Goal: Transaction & Acquisition: Purchase product/service

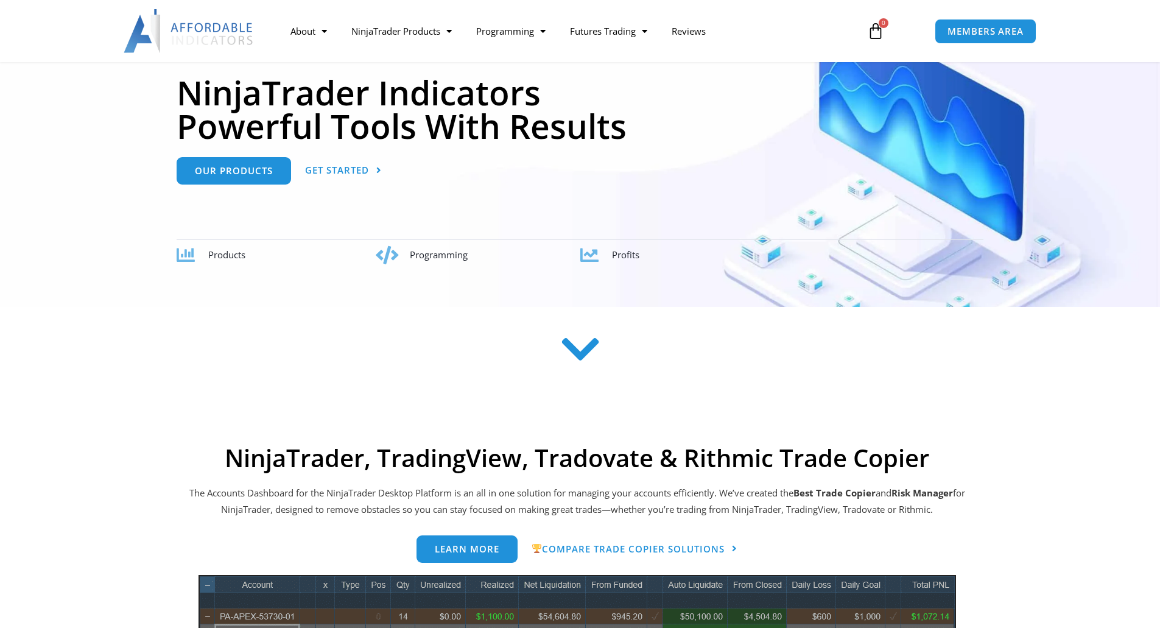
scroll to position [164, 0]
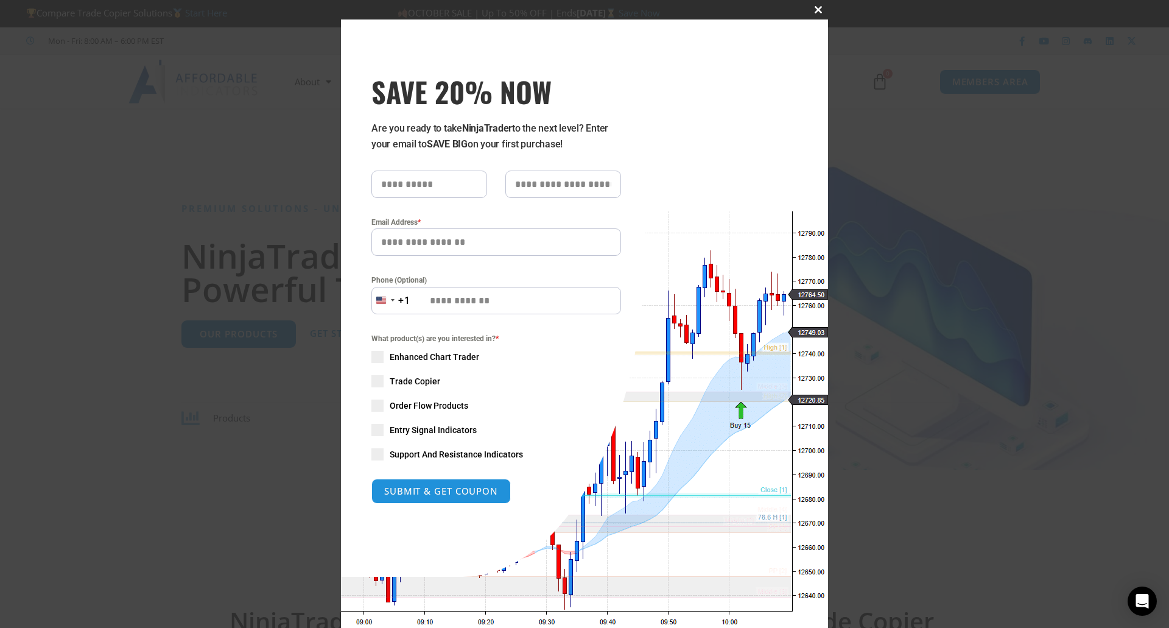
click at [814, 9] on span "SAVE 20% NOW popup" at bounding box center [818, 9] width 19 height 7
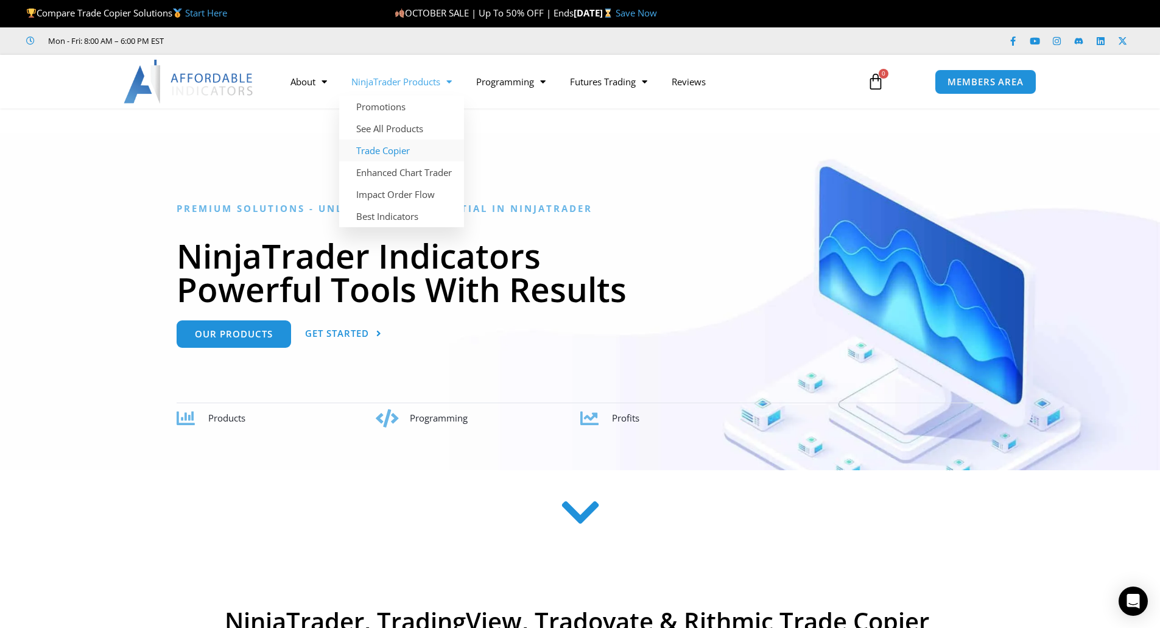
click at [384, 147] on link "Trade Copier" at bounding box center [401, 150] width 125 height 22
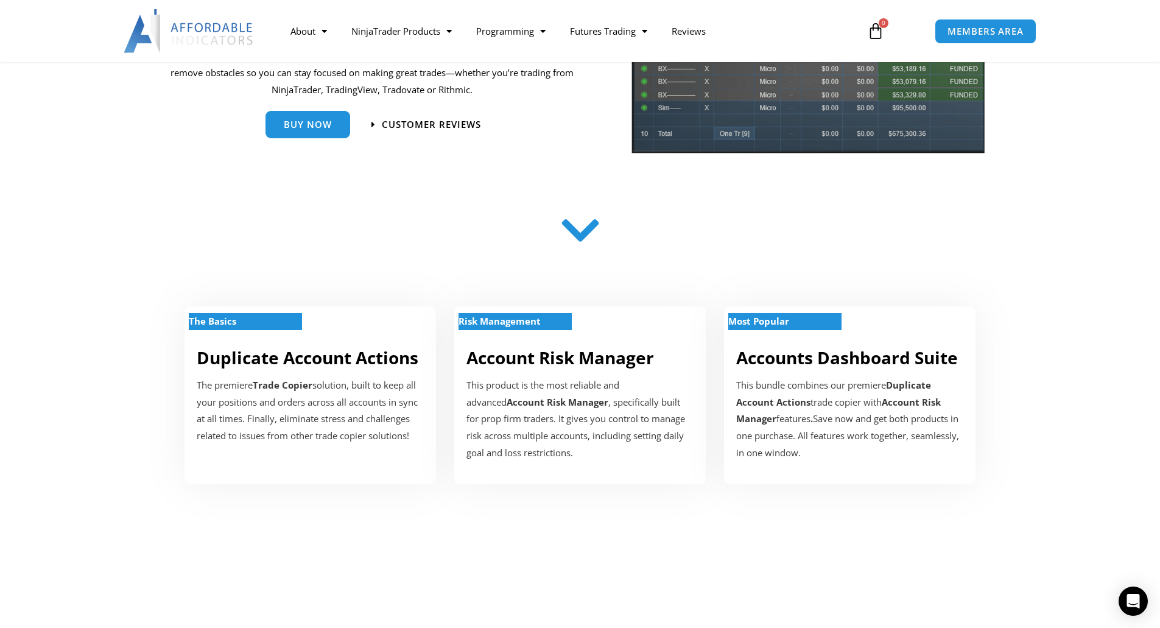
scroll to position [228, 0]
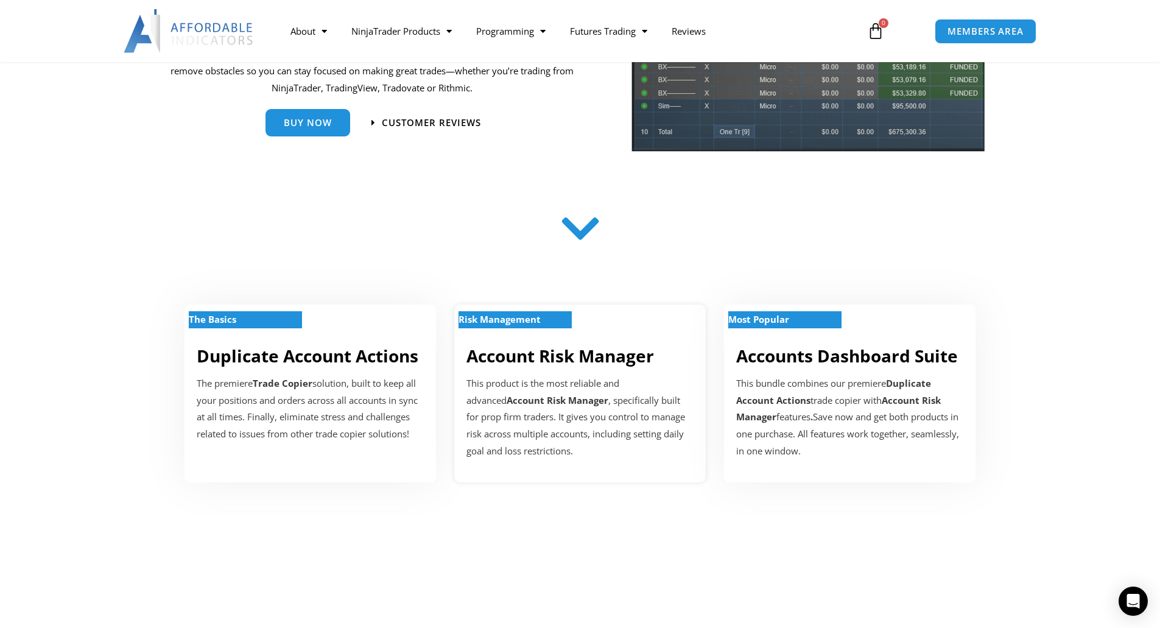
drag, startPoint x: 504, startPoint y: 318, endPoint x: 491, endPoint y: 378, distance: 61.6
click at [491, 378] on p "This product is the most reliable and advanced Account Risk Manager , specifica…" at bounding box center [580, 417] width 227 height 85
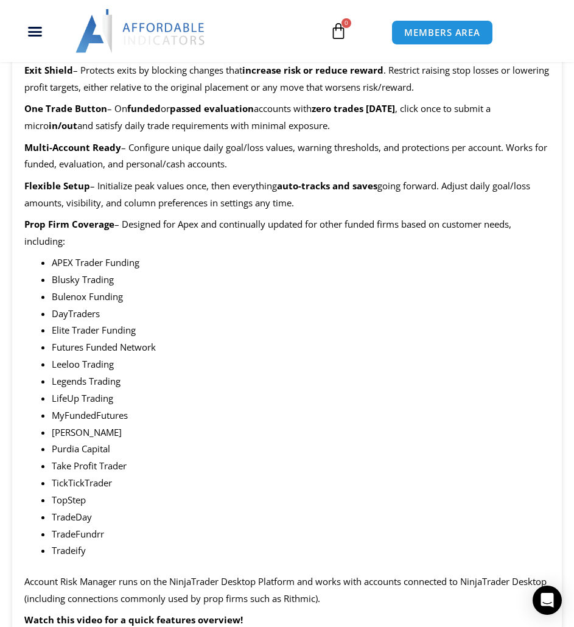
scroll to position [1173, 0]
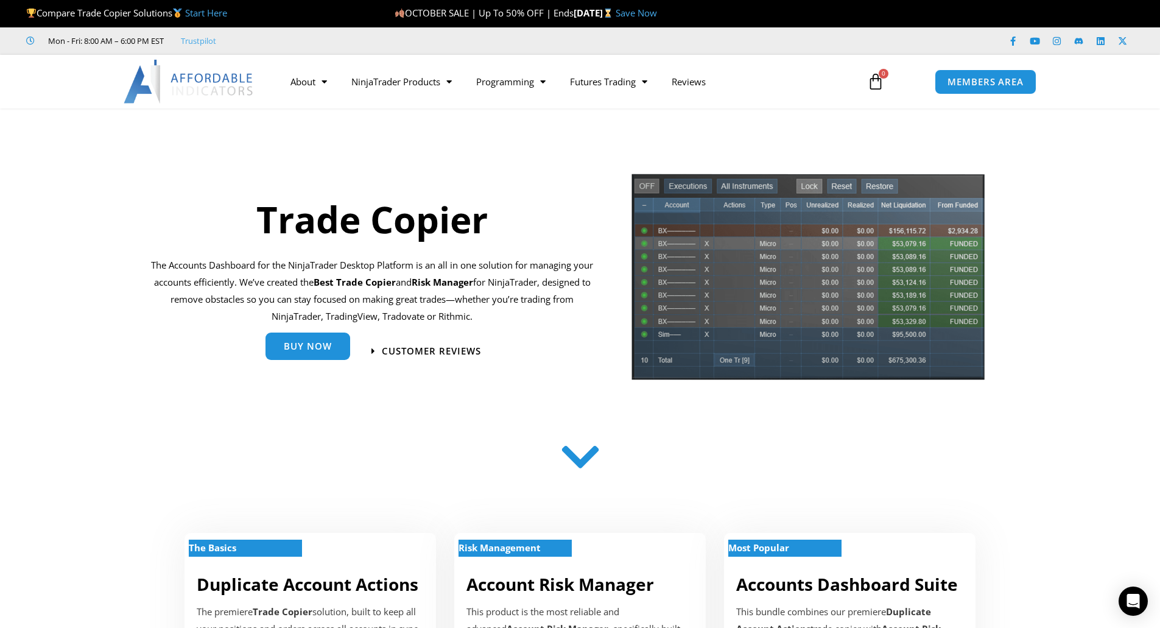
click at [300, 345] on span "Buy Now" at bounding box center [308, 346] width 48 height 9
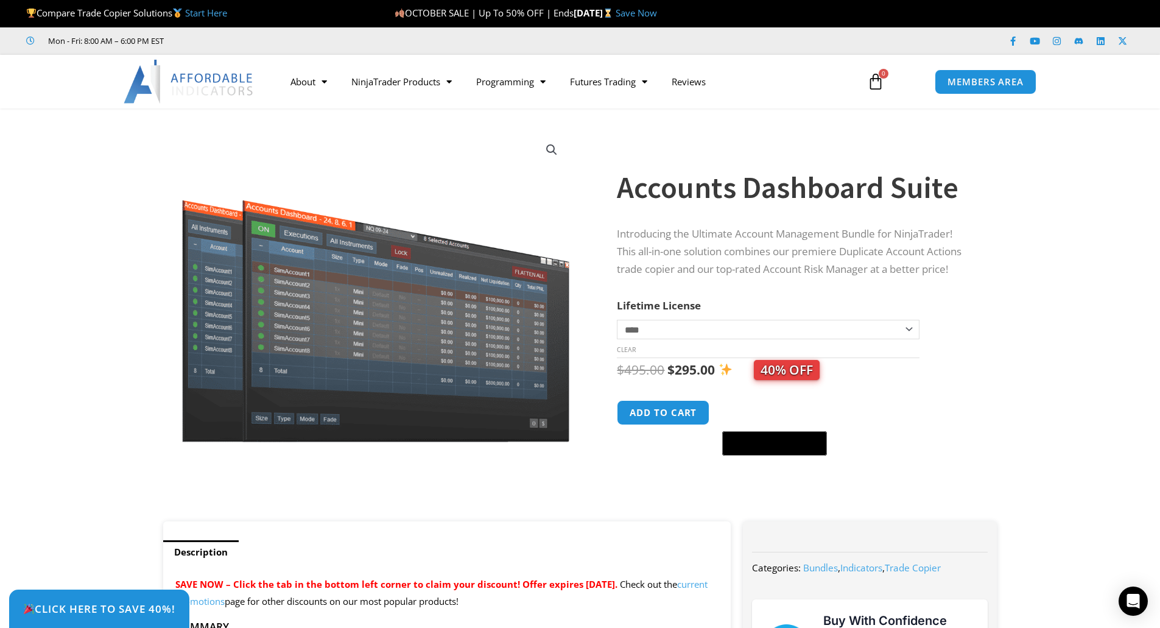
click at [1041, 292] on section "**********" at bounding box center [580, 321] width 1160 height 401
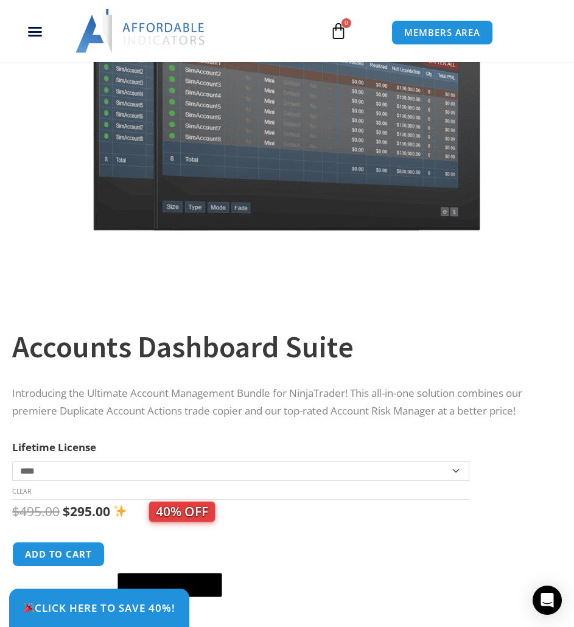
scroll to position [395, 0]
